Goal: Find specific page/section

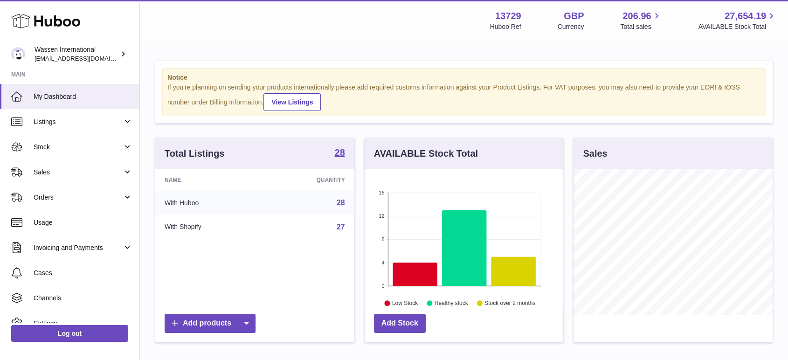
scroll to position [465928, 465874]
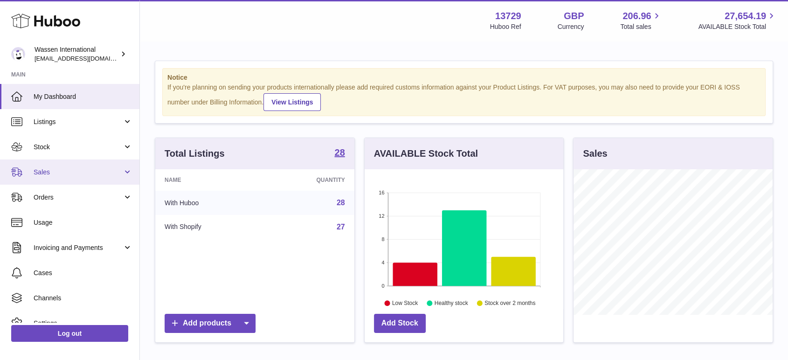
click at [58, 173] on span "Sales" at bounding box center [78, 172] width 89 height 9
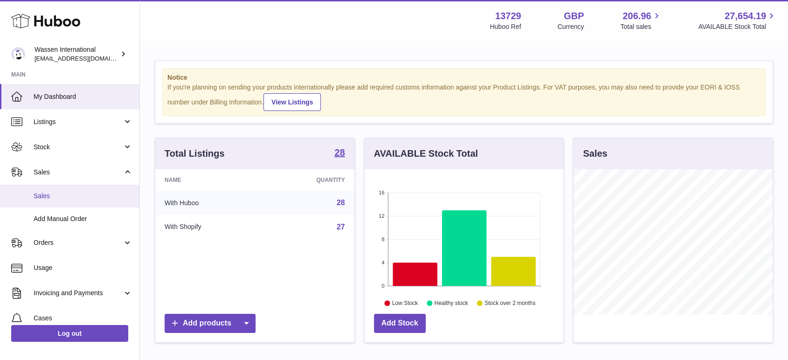
click at [45, 193] on span "Sales" at bounding box center [83, 196] width 99 height 9
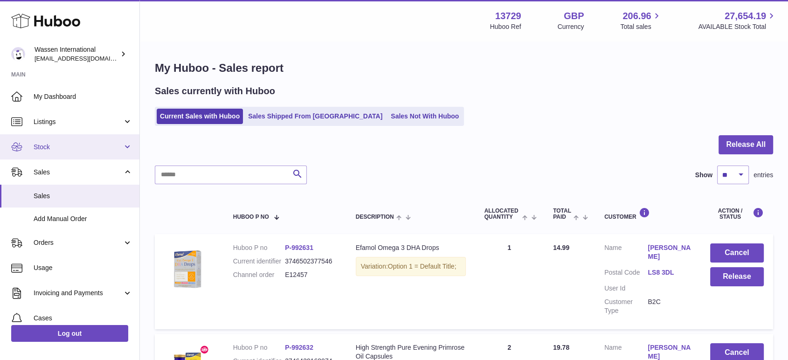
click at [46, 135] on link "Stock" at bounding box center [69, 146] width 139 height 25
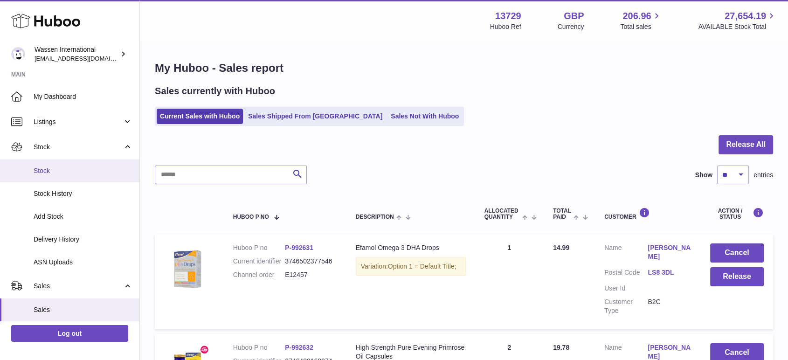
click at [46, 171] on span "Stock" at bounding box center [83, 170] width 99 height 9
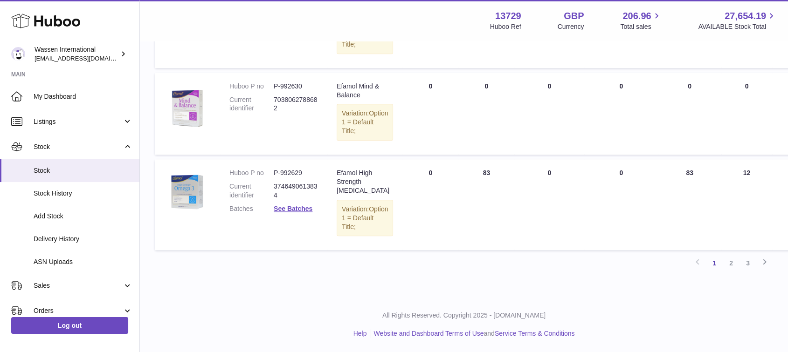
scroll to position [879, 0]
click at [730, 257] on link "2" at bounding box center [730, 263] width 17 height 17
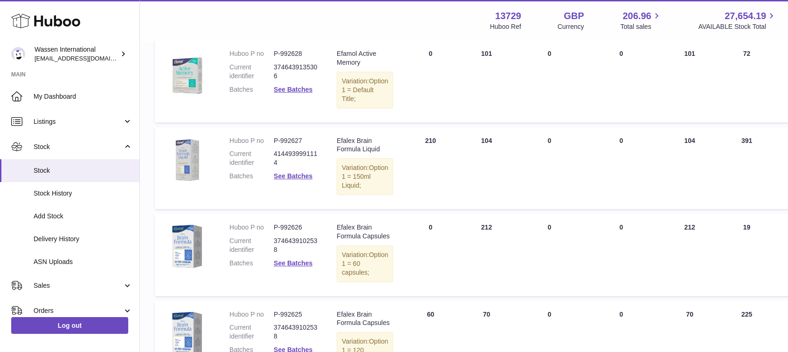
scroll to position [93, 0]
